Goal: Find contact information: Find contact information

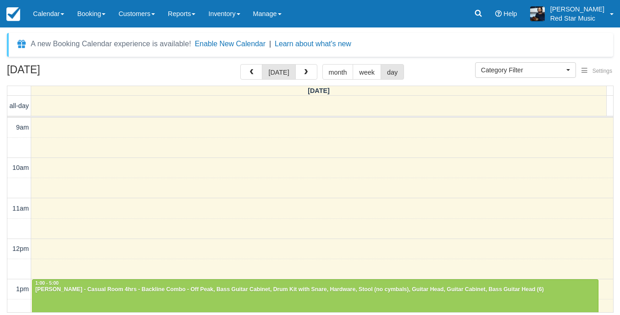
select select
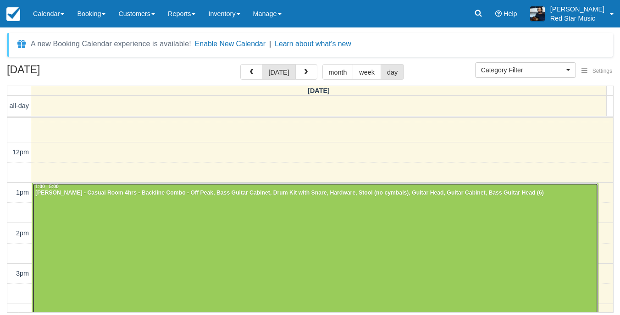
click at [453, 216] on div at bounding box center [315, 263] width 565 height 161
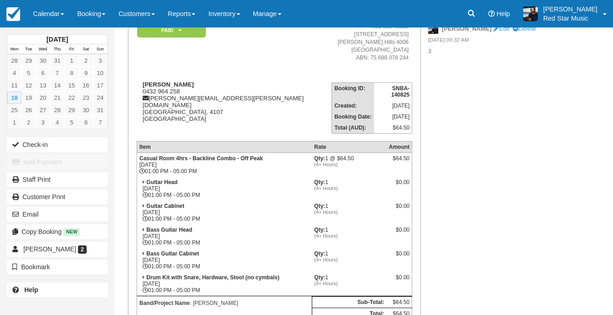
scroll to position [92, 0]
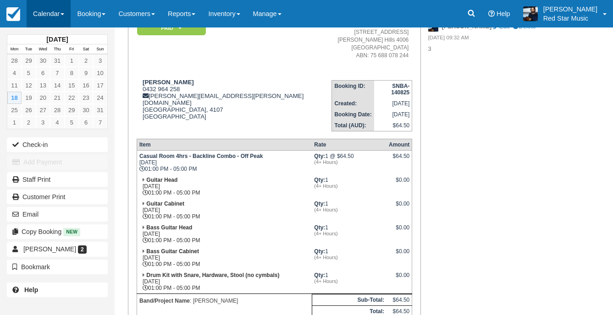
click at [53, 12] on link "Calendar" at bounding box center [49, 13] width 44 height 27
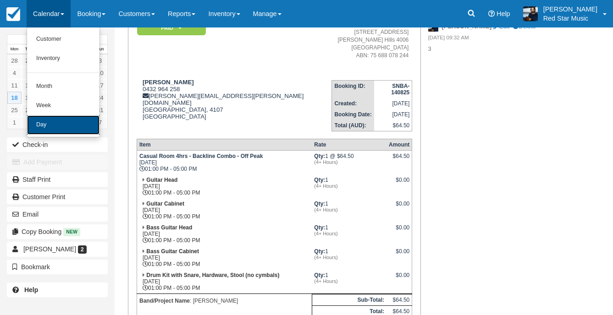
click at [42, 126] on link "Day" at bounding box center [63, 124] width 72 height 19
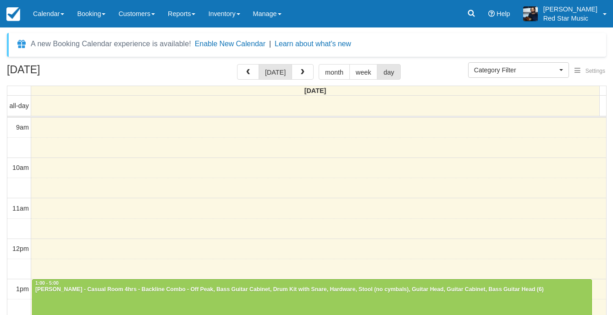
select select
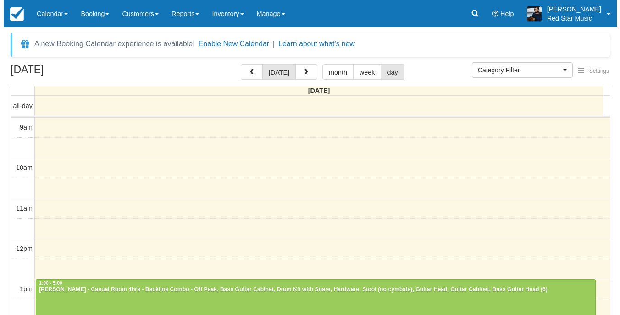
scroll to position [99, 0]
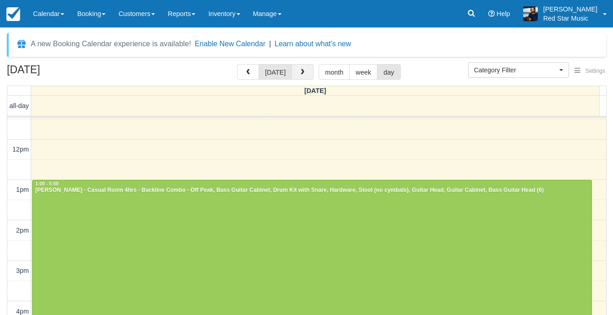
click at [302, 75] on span "button" at bounding box center [302, 72] width 6 height 6
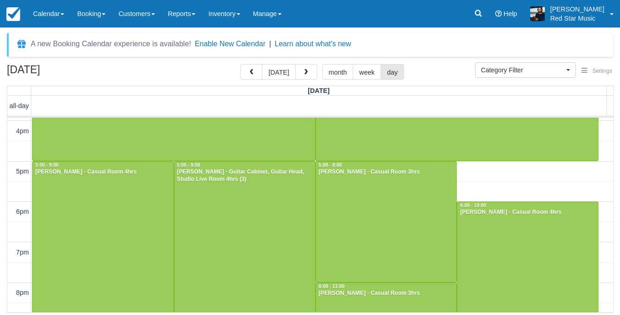
scroll to position [234, 0]
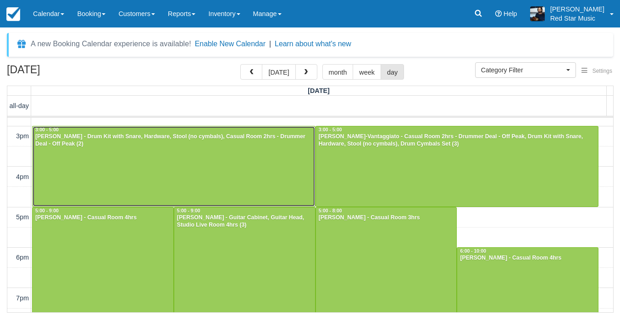
click at [208, 166] on div at bounding box center [174, 166] width 282 height 80
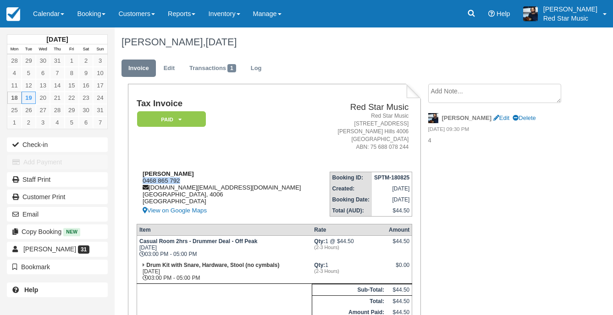
drag, startPoint x: 183, startPoint y: 181, endPoint x: 140, endPoint y: 182, distance: 42.7
click at [140, 182] on div "[PERSON_NAME] 0468 865 792 [DOMAIN_NAME][EMAIL_ADDRESS][DOMAIN_NAME] [GEOGRAPHI…" at bounding box center [228, 193] width 183 height 46
copy div "0468 865 792"
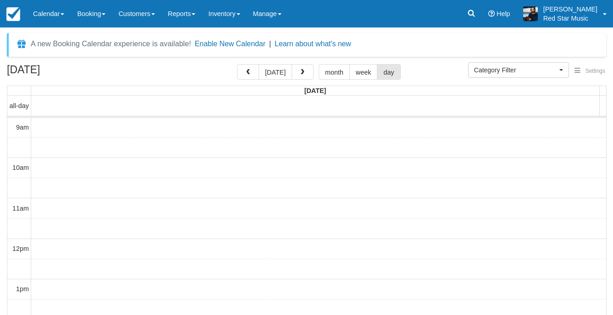
select select
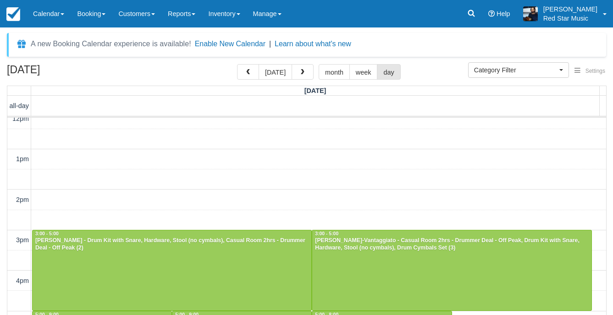
scroll to position [145, 0]
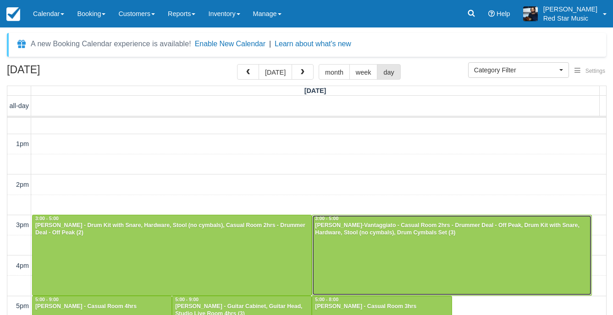
click at [424, 248] on div at bounding box center [451, 255] width 279 height 80
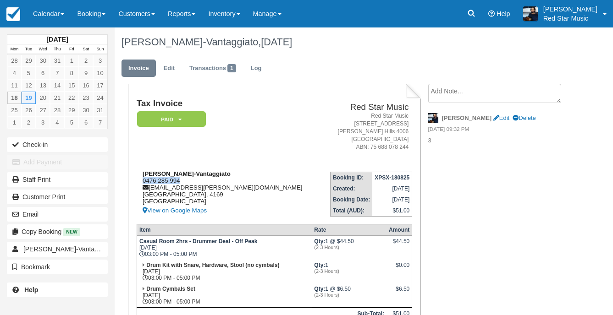
drag, startPoint x: 184, startPoint y: 181, endPoint x: 142, endPoint y: 179, distance: 42.2
click at [142, 179] on div "Sjoerd Boersma-Vantaggiato 0476 285 994 sjoerd.j.boersma@gmail.com Queensland, …" at bounding box center [229, 193] width 184 height 46
copy div "0476 285 994"
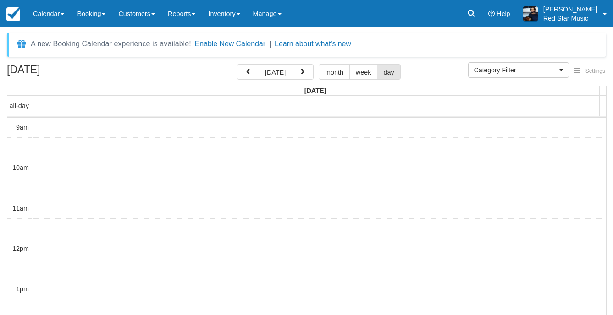
select select
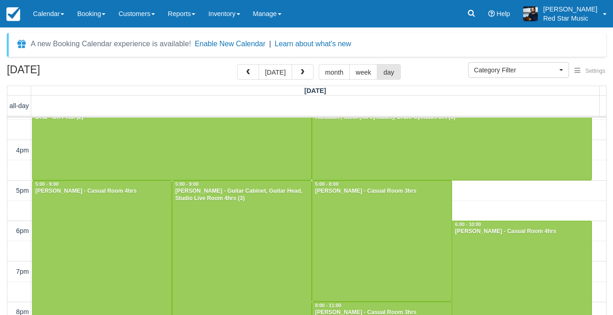
scroll to position [283, 0]
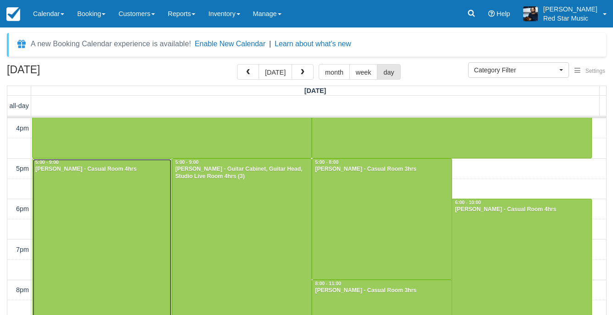
click at [118, 203] on div at bounding box center [102, 239] width 139 height 161
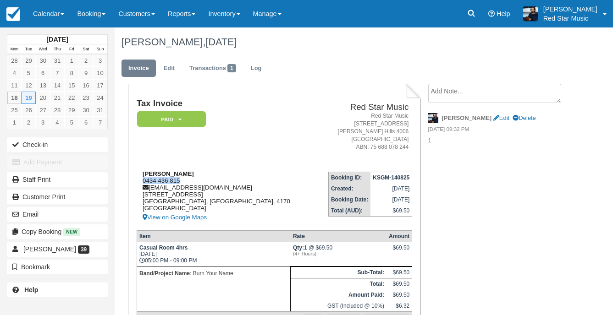
drag, startPoint x: 182, startPoint y: 180, endPoint x: 141, endPoint y: 184, distance: 41.4
click at [141, 184] on div "[PERSON_NAME] 0434 436 815 [EMAIL_ADDRESS][DOMAIN_NAME] [STREET_ADDRESS] View o…" at bounding box center [226, 196] width 178 height 53
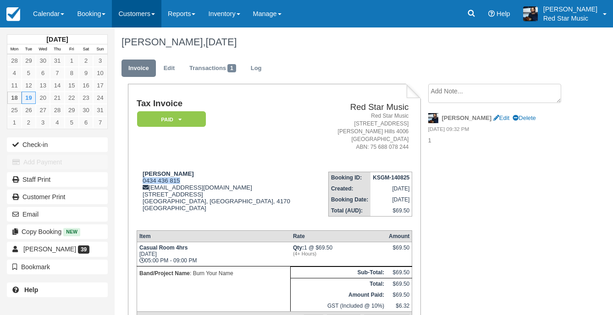
copy div "0434 436 815"
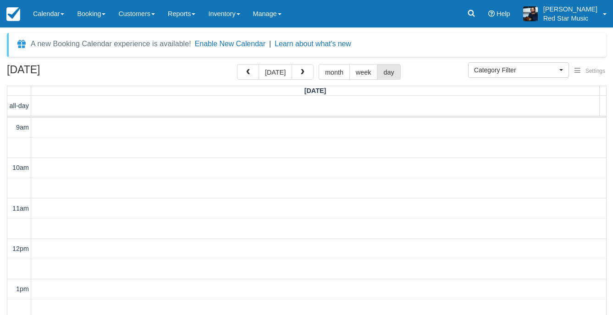
select select
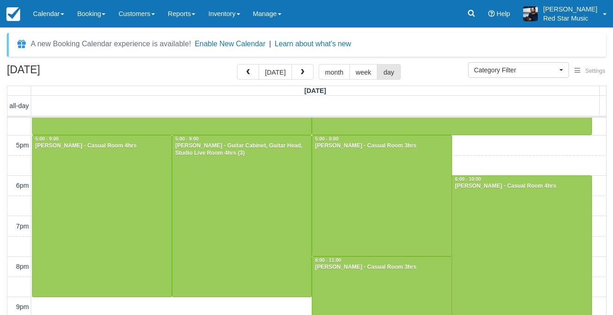
scroll to position [329, 0]
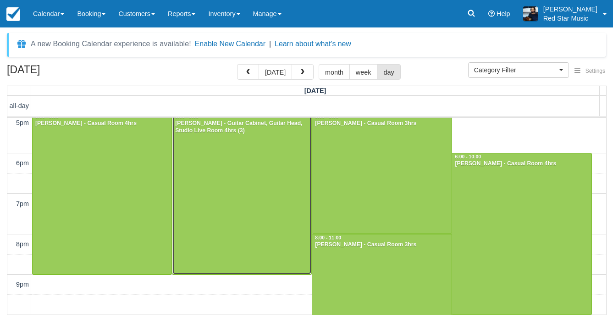
click at [218, 204] on div at bounding box center [241, 193] width 139 height 161
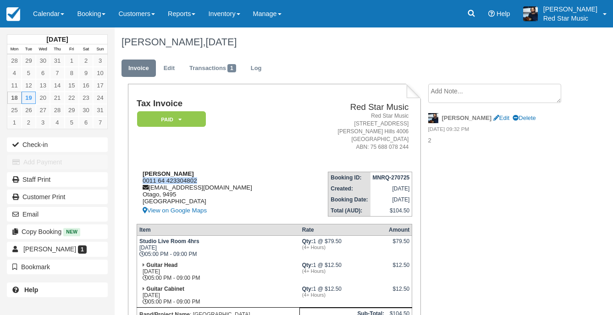
drag, startPoint x: 200, startPoint y: 179, endPoint x: 140, endPoint y: 183, distance: 60.6
click at [140, 183] on div "Will Walker 0011 64 423304802 heyitsthatwistkid@gmail.com Otago, 9495 New Zeala…" at bounding box center [216, 193] width 159 height 46
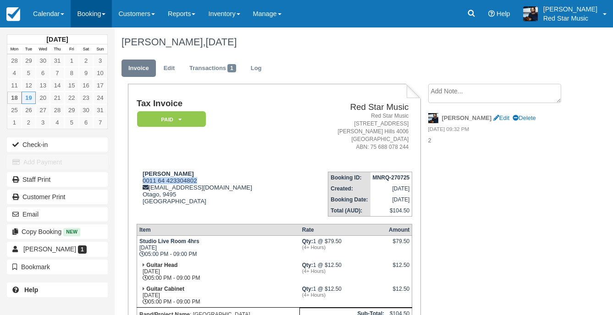
copy div "0011 64 423304802"
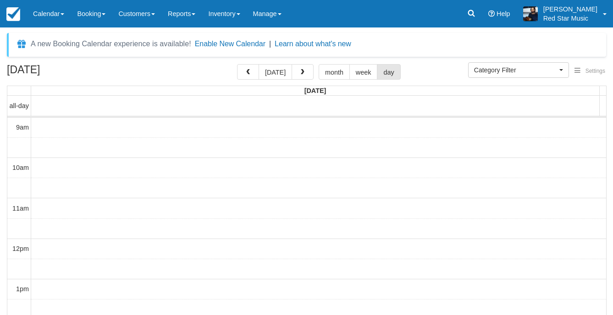
select select
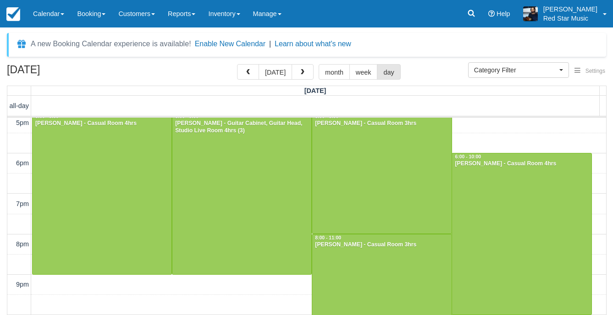
scroll to position [283, 0]
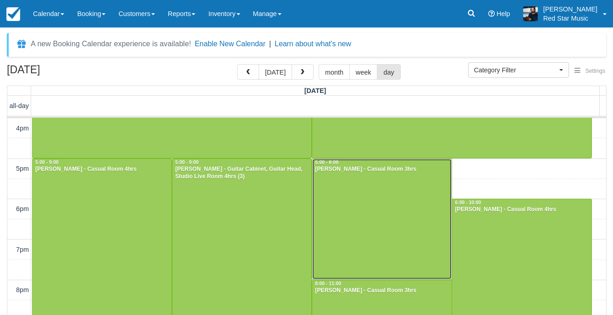
click at [386, 214] on div at bounding box center [381, 219] width 139 height 121
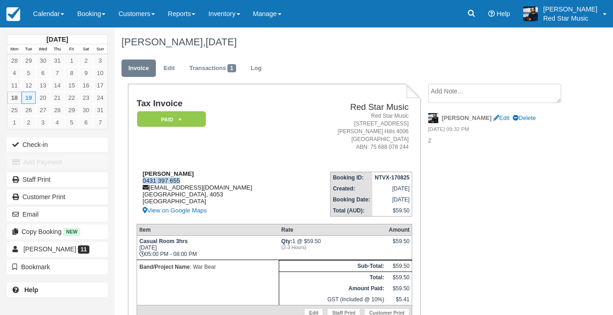
drag, startPoint x: 181, startPoint y: 180, endPoint x: 144, endPoint y: 183, distance: 37.7
click at [144, 183] on div "Brenton Hayes 0431 397 655 warbearbrisbane@gmail.com Victoria, 4053 Australia V…" at bounding box center [217, 193] width 161 height 46
copy div "0431 397 655"
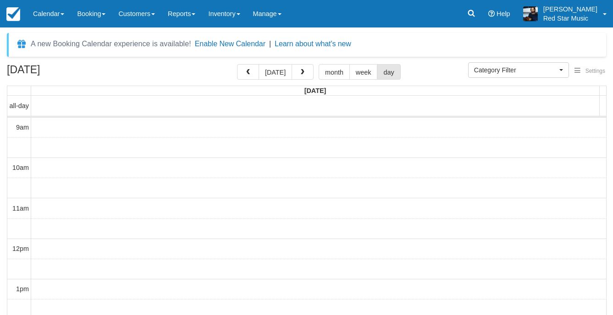
select select
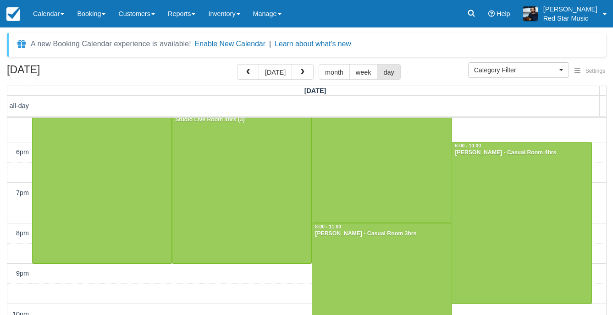
scroll to position [342, 0]
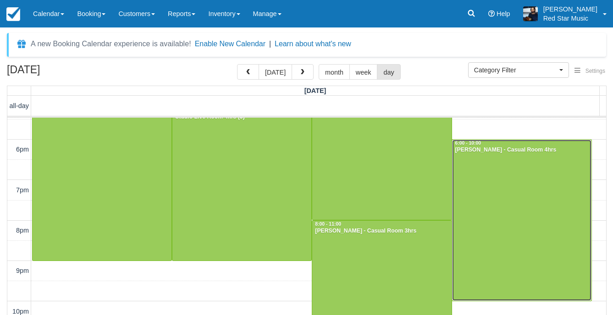
click at [502, 206] on div at bounding box center [521, 220] width 139 height 161
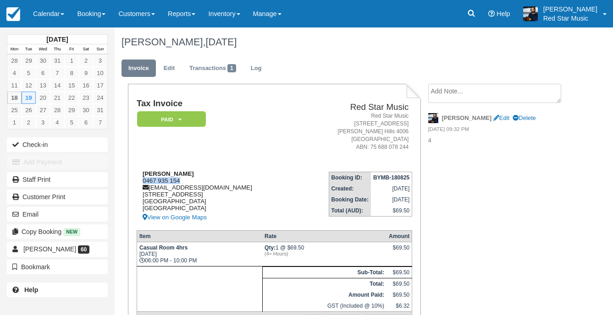
drag, startPoint x: 183, startPoint y: 180, endPoint x: 143, endPoint y: 180, distance: 40.3
click at [143, 180] on div "Cameron McCulloch 0467 935 154 cameronjmcculloch@gmail.com 1/65 Berwick Street …" at bounding box center [217, 196] width 160 height 53
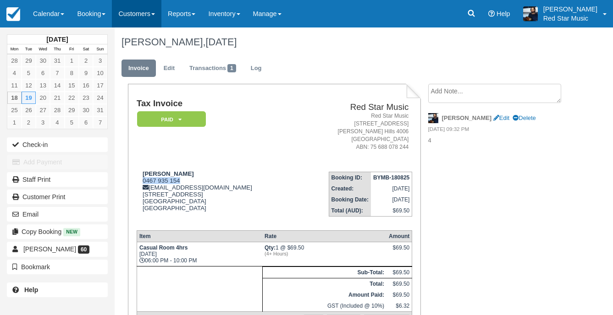
copy div "0467 935 154"
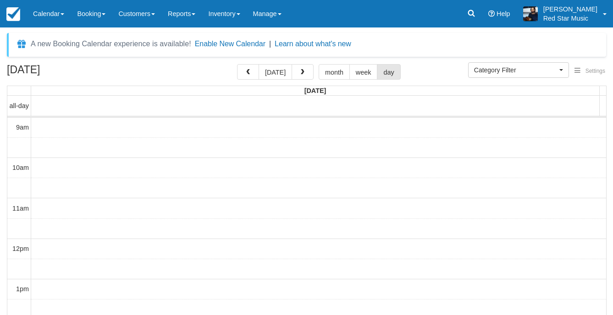
select select
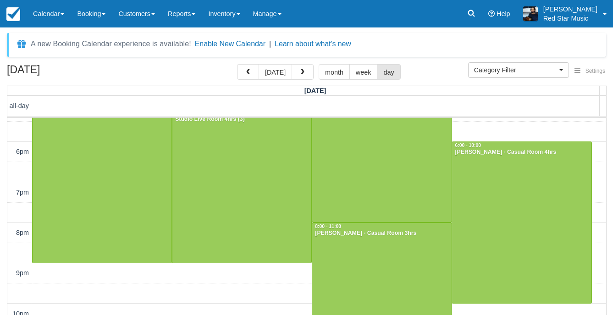
scroll to position [342, 0]
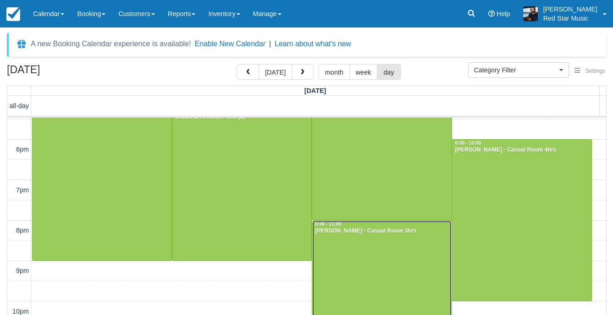
click at [342, 238] on div at bounding box center [381, 281] width 139 height 121
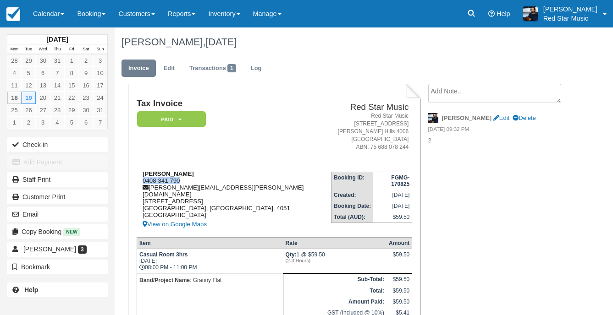
drag, startPoint x: 182, startPoint y: 180, endPoint x: 139, endPoint y: 181, distance: 42.6
click at [139, 181] on div "[PERSON_NAME] 0408 341 790 [EMAIL_ADDRESS][PERSON_NAME][DOMAIN_NAME] [STREET_AD…" at bounding box center [234, 200] width 194 height 60
copy div "0408 341 790"
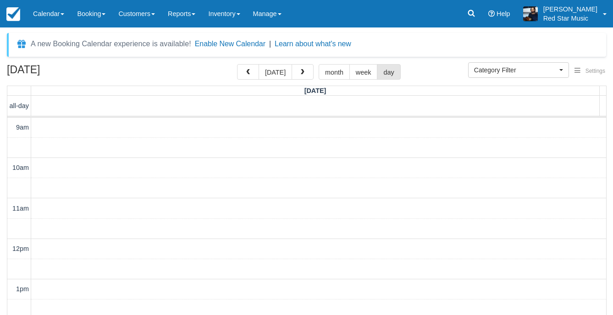
select select
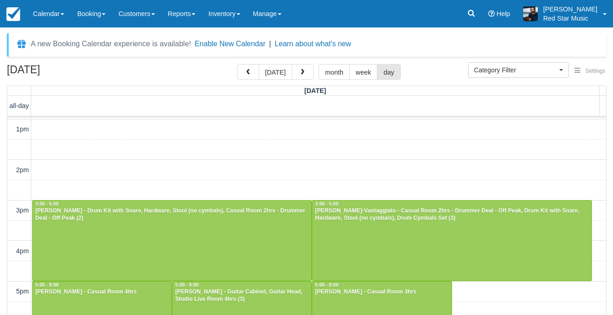
scroll to position [159, 0]
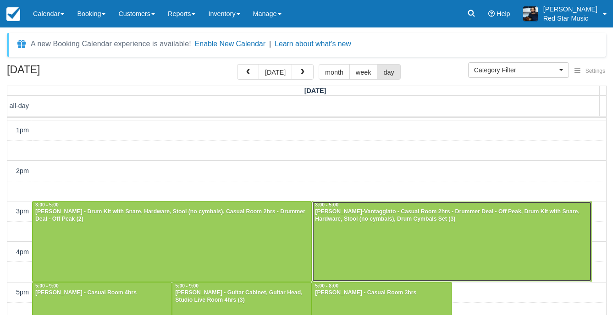
click at [369, 233] on div at bounding box center [451, 242] width 279 height 80
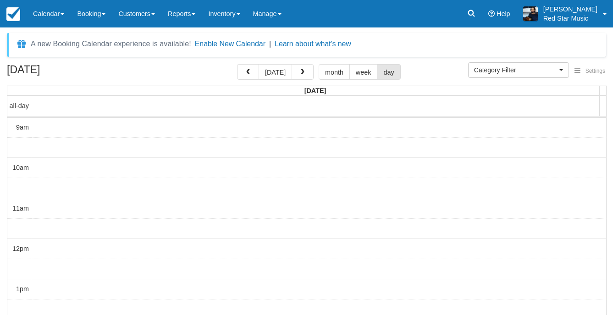
select select
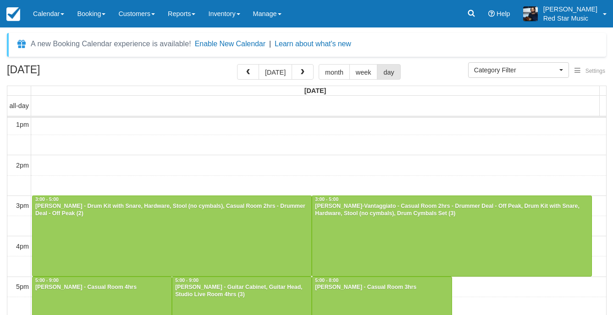
scroll to position [191, 0]
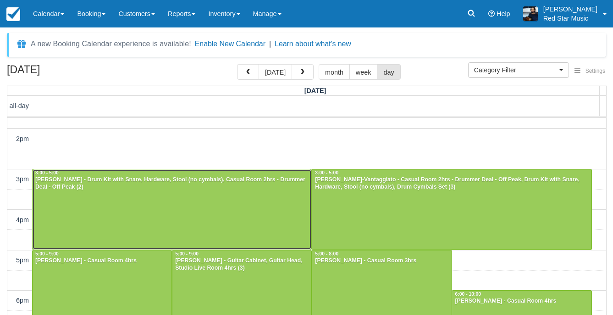
click at [185, 205] on div at bounding box center [172, 210] width 279 height 80
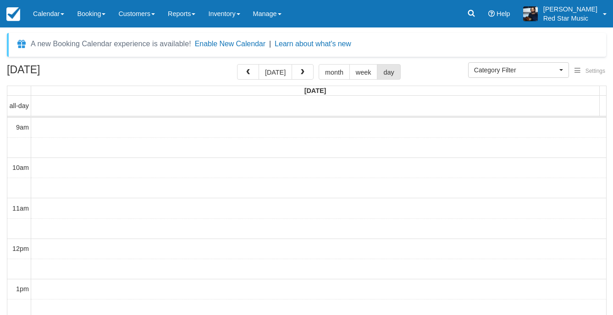
select select
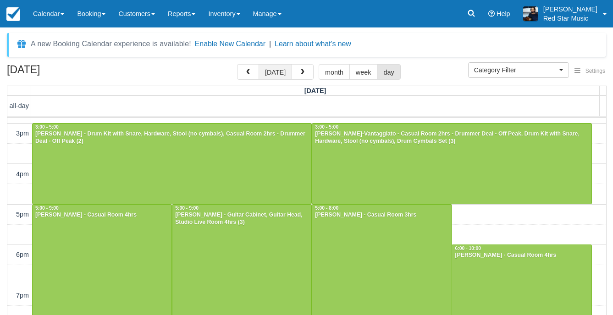
click at [280, 72] on button "today" at bounding box center [274, 72] width 33 height 16
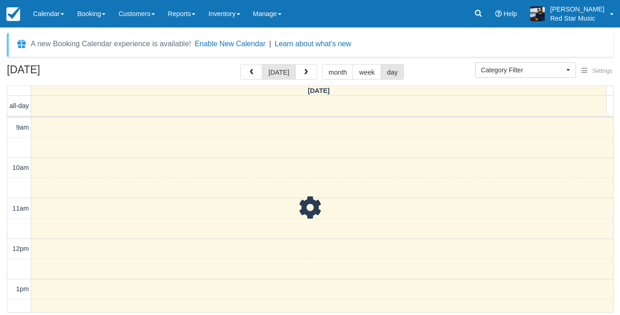
scroll to position [372, 0]
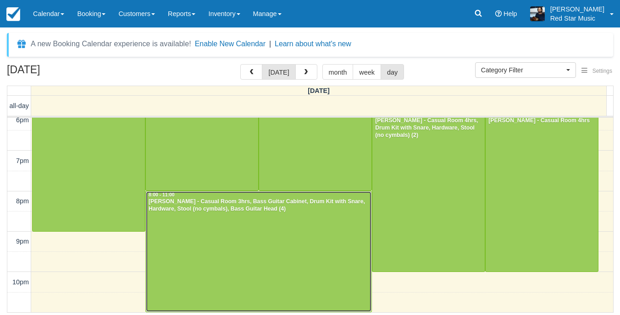
click at [312, 250] on div at bounding box center [258, 252] width 225 height 121
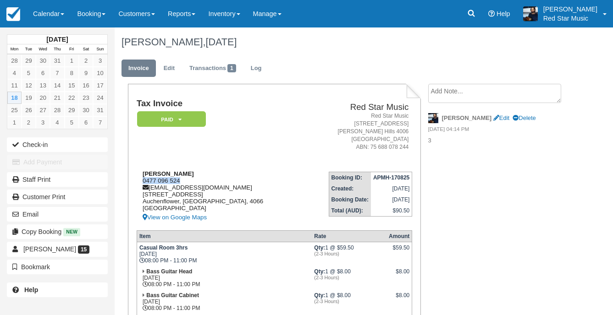
drag, startPoint x: 187, startPoint y: 180, endPoint x: 137, endPoint y: 180, distance: 50.0
click at [137, 180] on div "[PERSON_NAME] 0477 096 524 [EMAIL_ADDRESS][DOMAIN_NAME] [STREET_ADDRESS] View o…" at bounding box center [220, 196] width 166 height 53
copy div "0477 096 524"
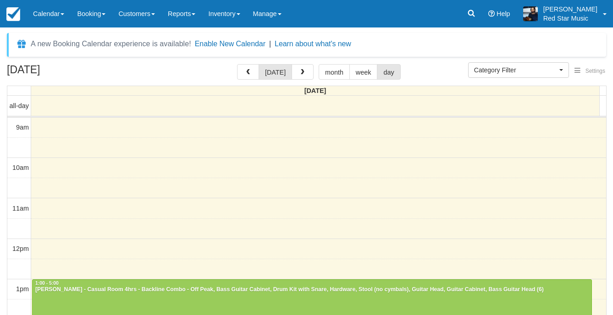
select select
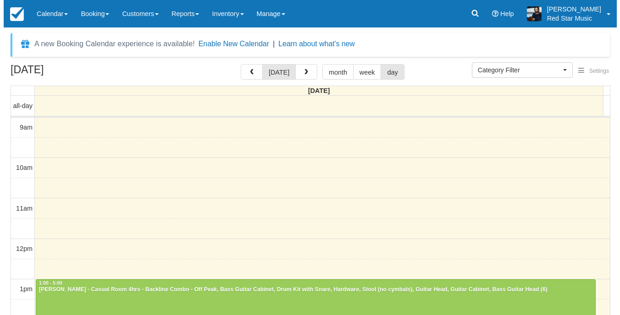
scroll to position [99, 0]
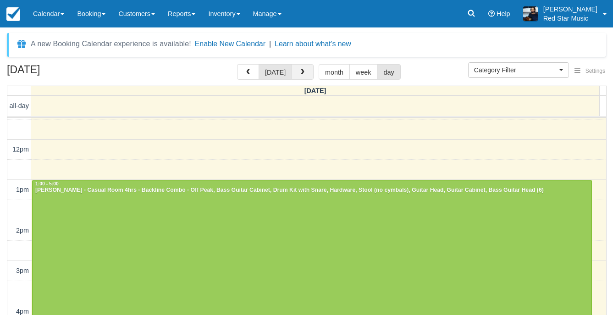
click at [295, 71] on button "button" at bounding box center [302, 72] width 22 height 16
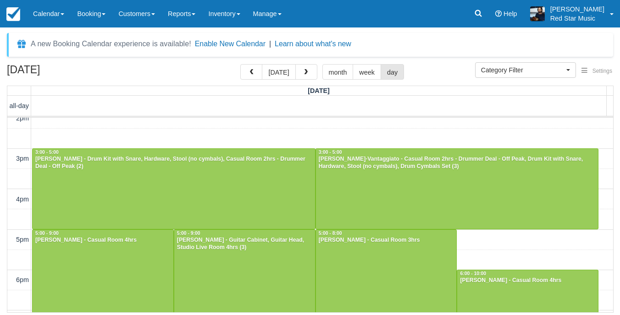
scroll to position [188, 0]
